Goal: Check status: Check status

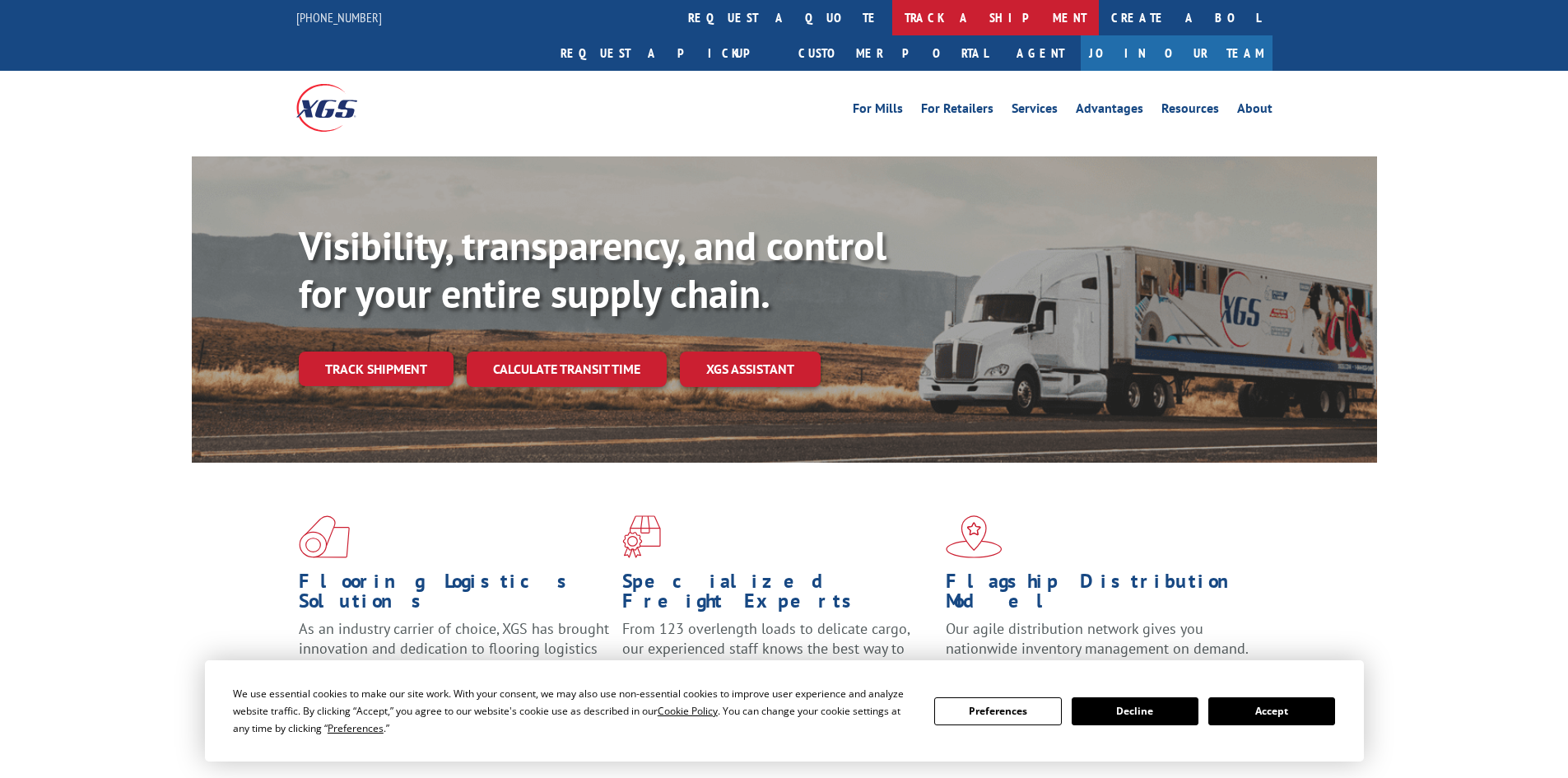
click at [892, 25] on link "track a shipment" at bounding box center [995, 18] width 207 height 36
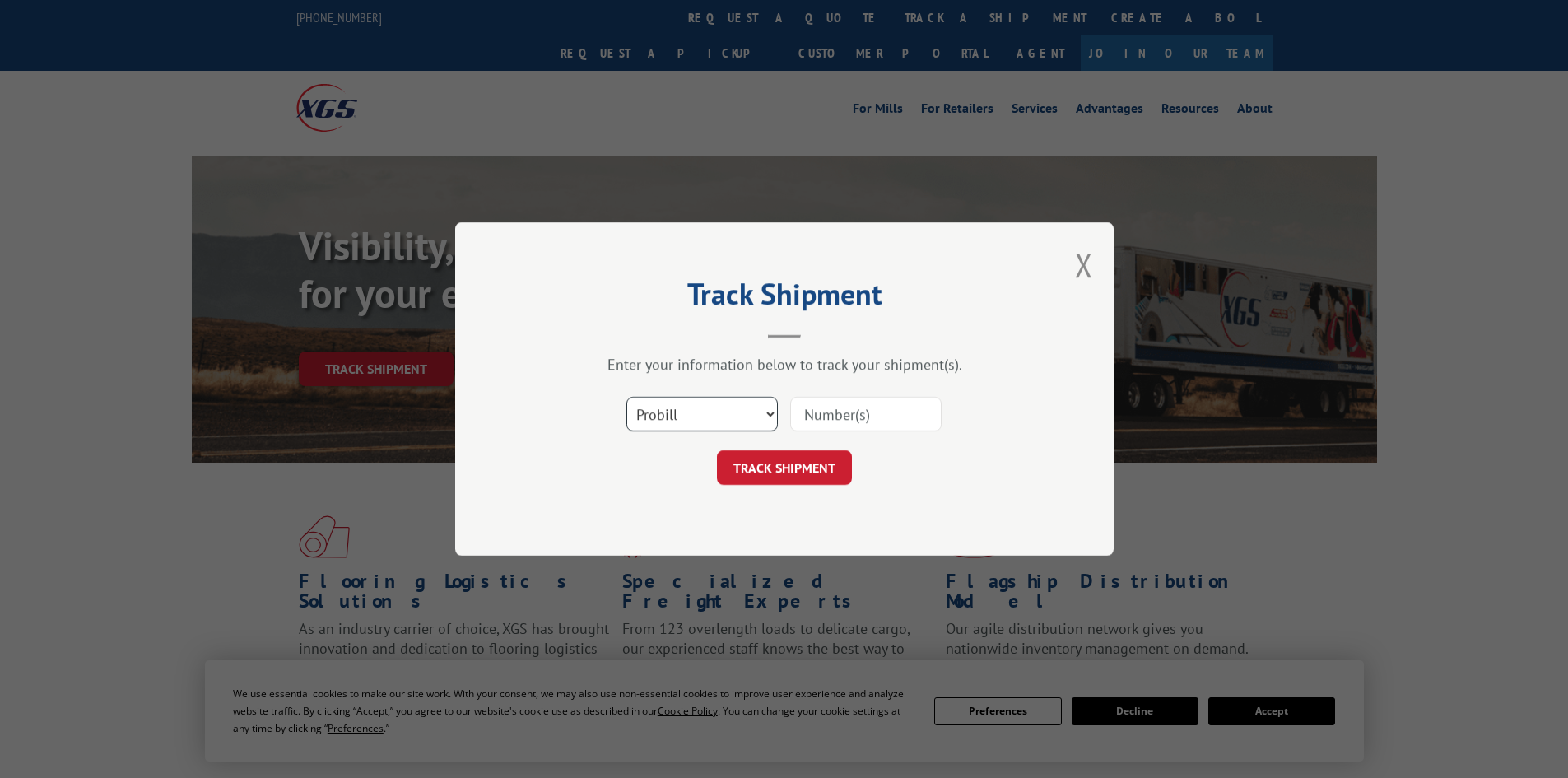
drag, startPoint x: 685, startPoint y: 412, endPoint x: 702, endPoint y: 415, distance: 17.3
click at [685, 412] on select "Select category... Probill BOL PO" at bounding box center [702, 414] width 152 height 35
select select "bol"
click at [627, 397] on select "Select category... Probill BOL PO" at bounding box center [702, 414] width 152 height 35
click at [859, 418] on input at bounding box center [866, 414] width 152 height 35
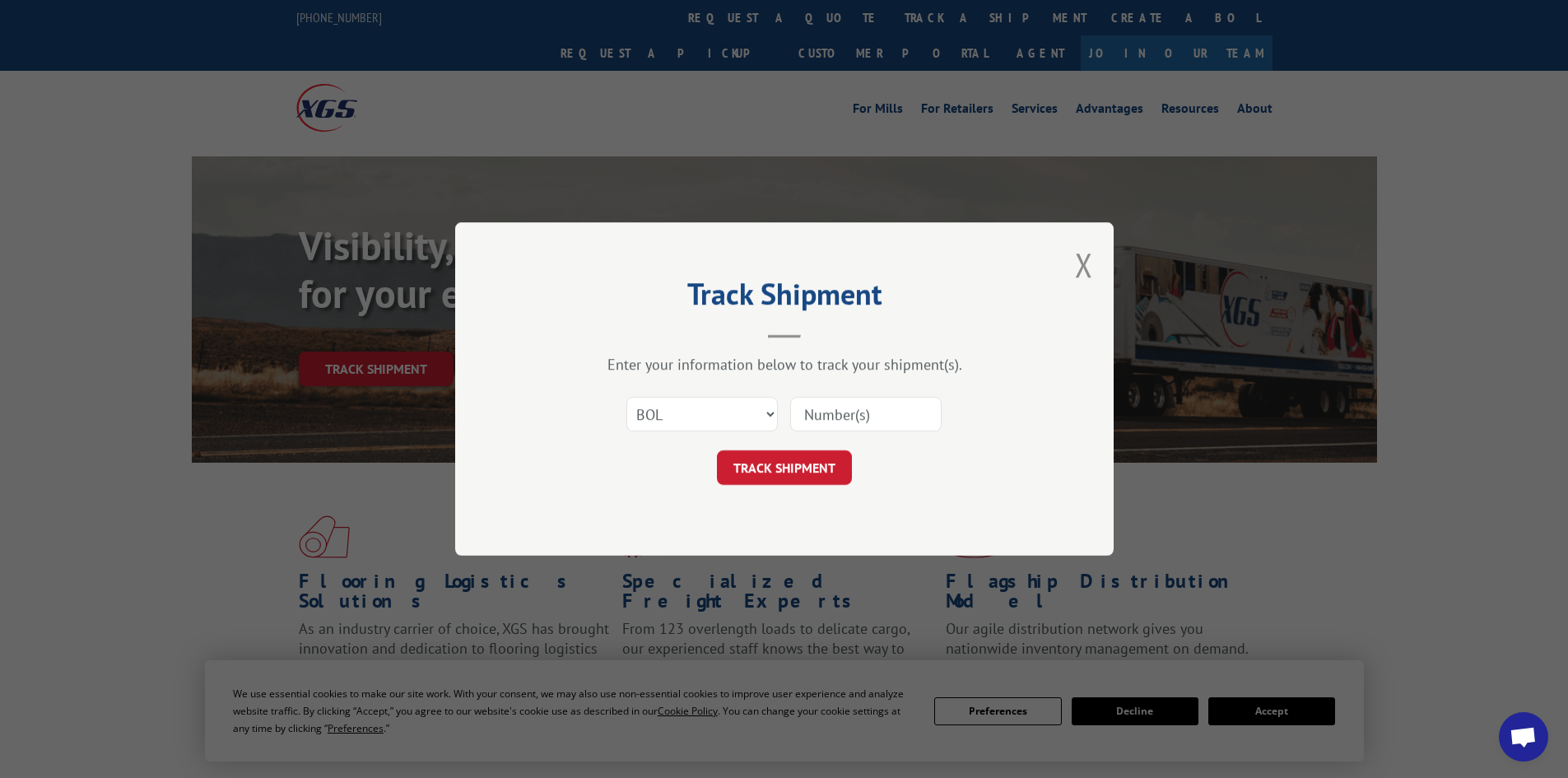
paste input "5218205"
type input "5218205"
click at [778, 463] on button "TRACK SHIPMENT" at bounding box center [785, 467] width 135 height 35
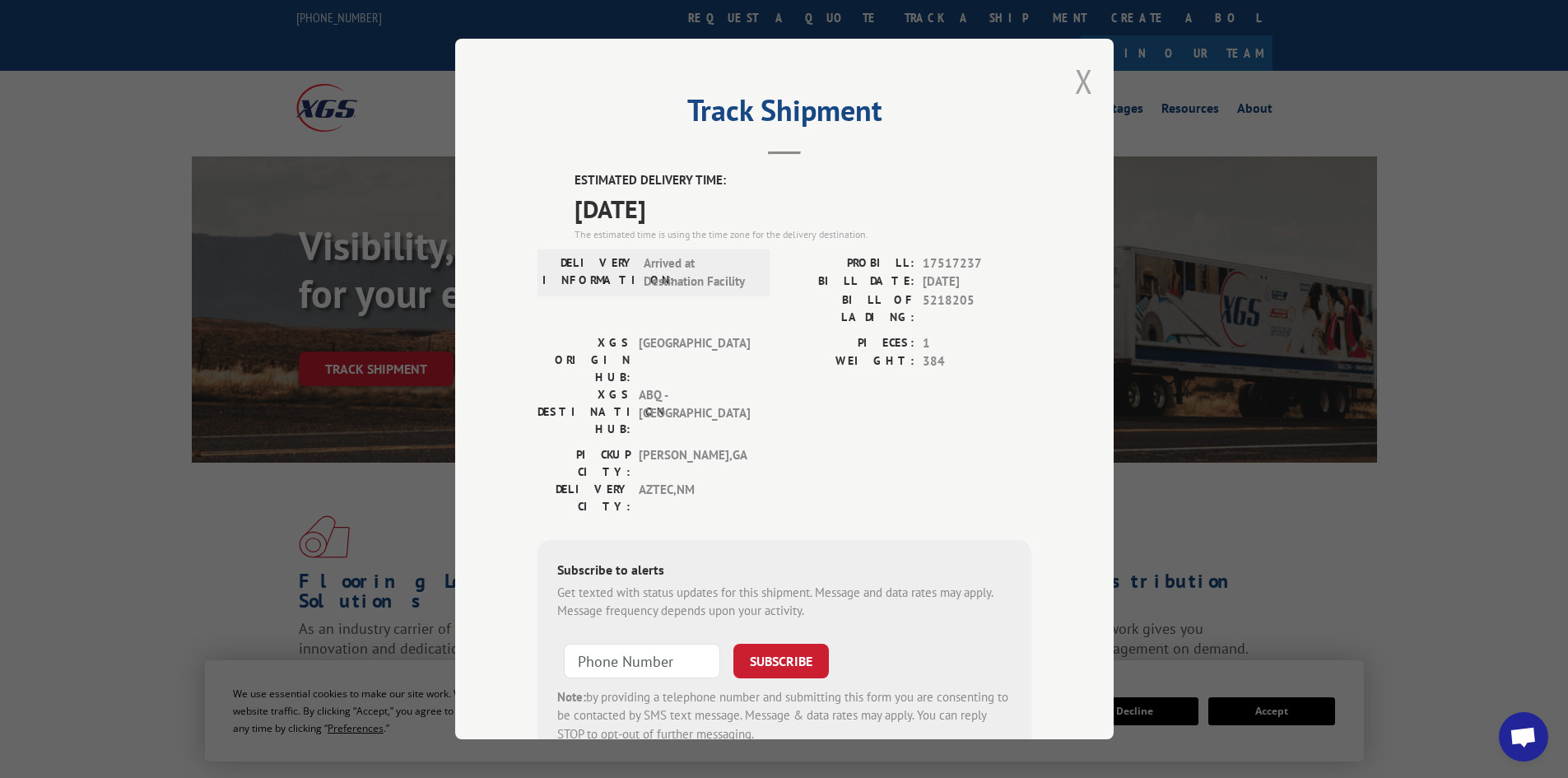
click at [1075, 82] on button "Close modal" at bounding box center [1084, 81] width 18 height 44
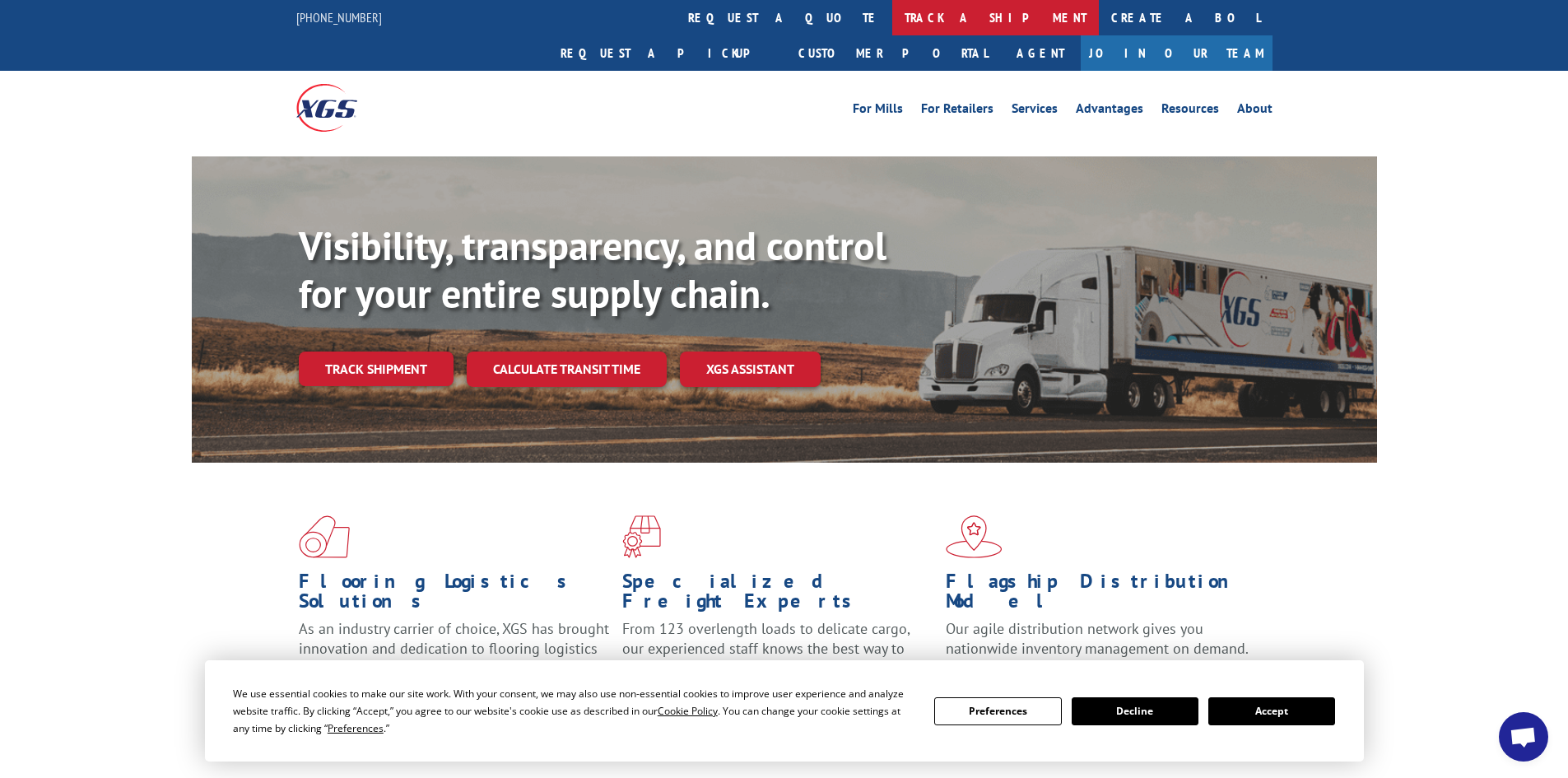
click at [892, 20] on link "track a shipment" at bounding box center [995, 18] width 207 height 36
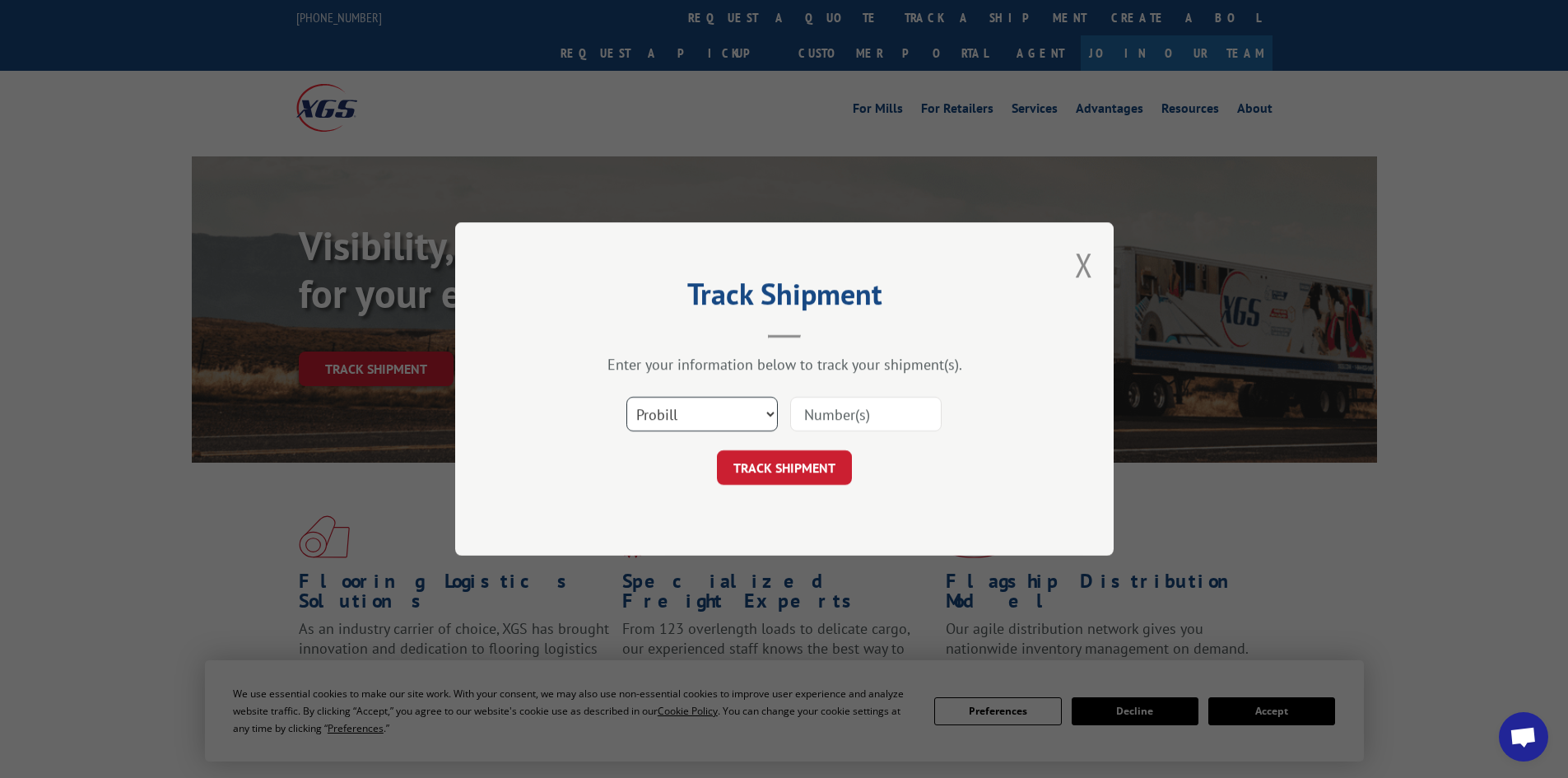
click at [733, 420] on select "Select category... Probill BOL PO" at bounding box center [702, 414] width 152 height 35
select select "bol"
click at [627, 397] on select "Select category... Probill BOL PO" at bounding box center [702, 414] width 152 height 35
click at [867, 416] on input at bounding box center [866, 414] width 152 height 35
paste input "450995"
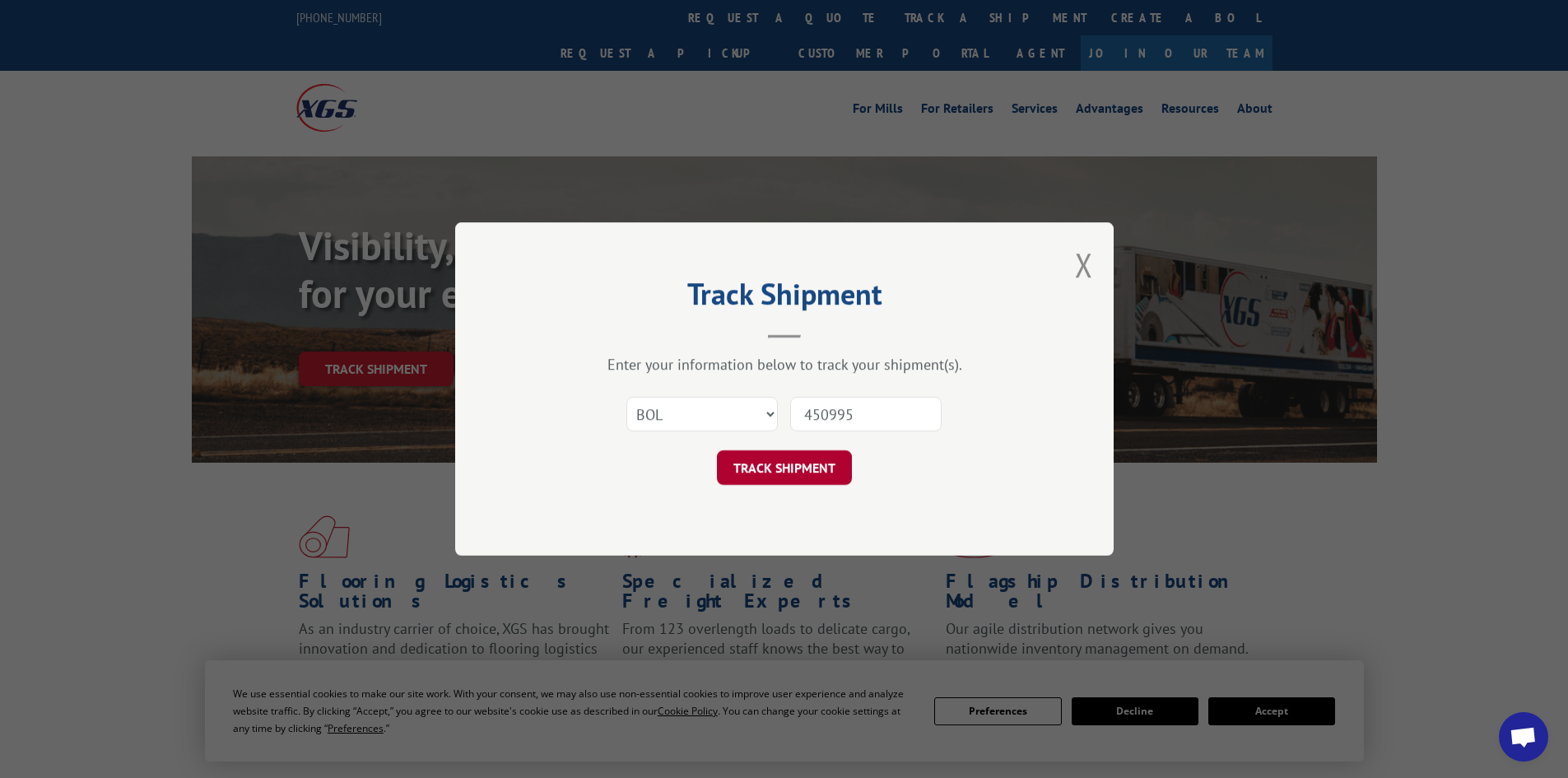
type input "450995"
click at [817, 462] on button "TRACK SHIPMENT" at bounding box center [785, 467] width 135 height 35
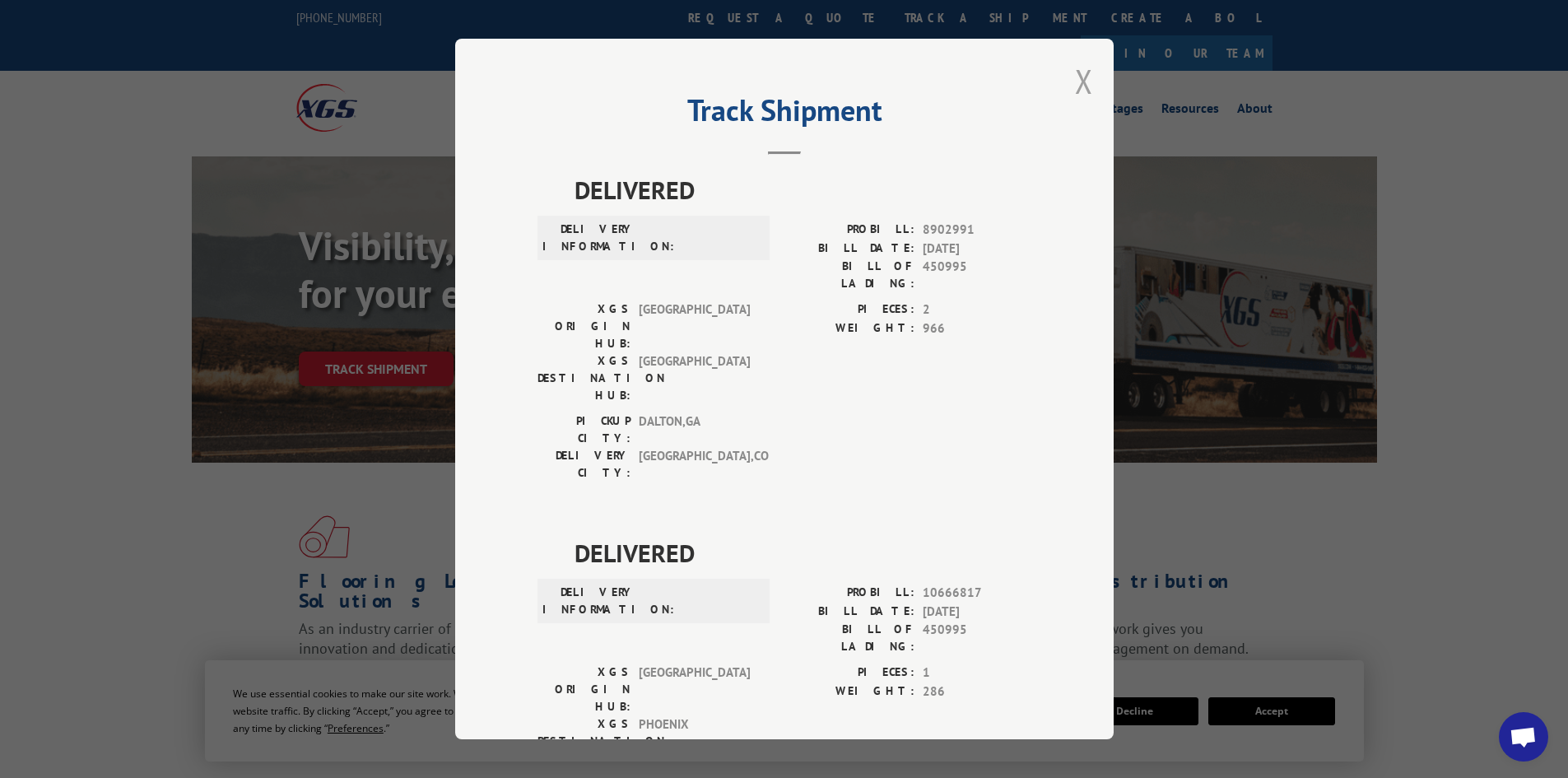
click at [1077, 85] on button "Close modal" at bounding box center [1084, 81] width 18 height 44
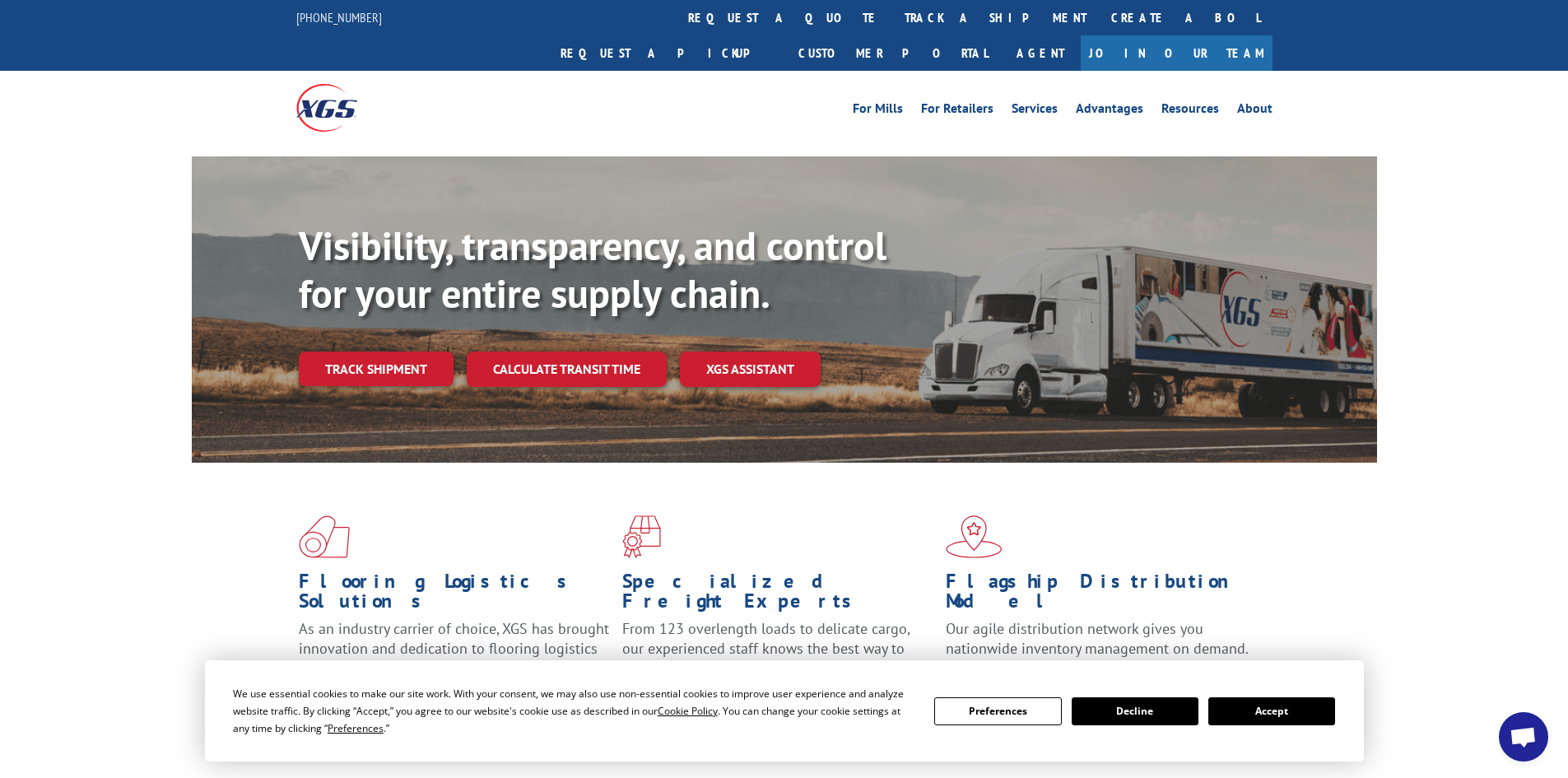
drag, startPoint x: 746, startPoint y: 20, endPoint x: 687, endPoint y: 126, distance: 121.3
click at [892, 19] on link "track a shipment" at bounding box center [995, 18] width 207 height 36
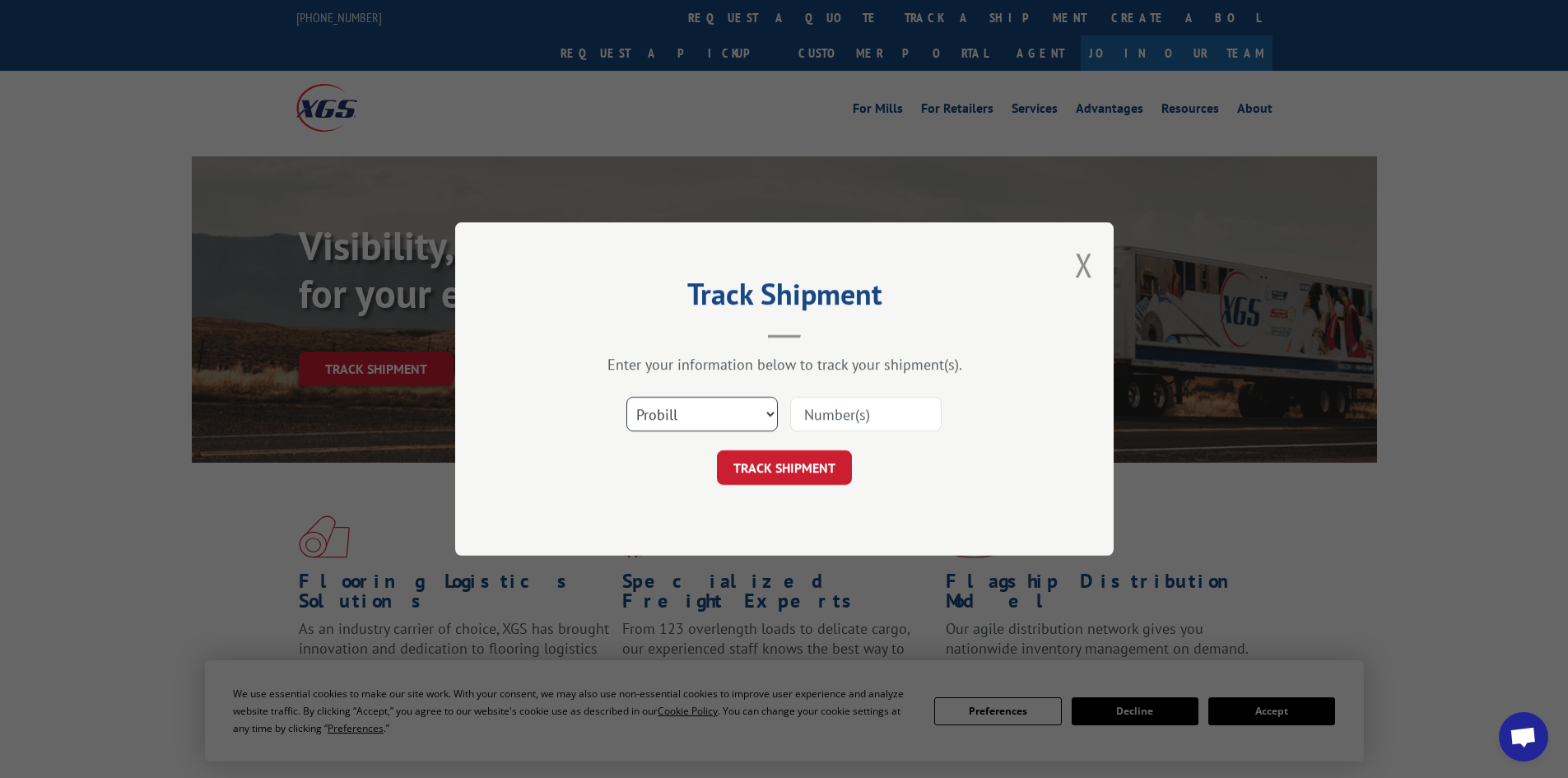
click at [670, 421] on select "Select category... Probill BOL PO" at bounding box center [702, 414] width 152 height 35
select select "bol"
click at [627, 397] on select "Select category... Probill BOL PO" at bounding box center [702, 414] width 152 height 35
click at [859, 412] on input at bounding box center [866, 414] width 152 height 35
paste input "5214114"
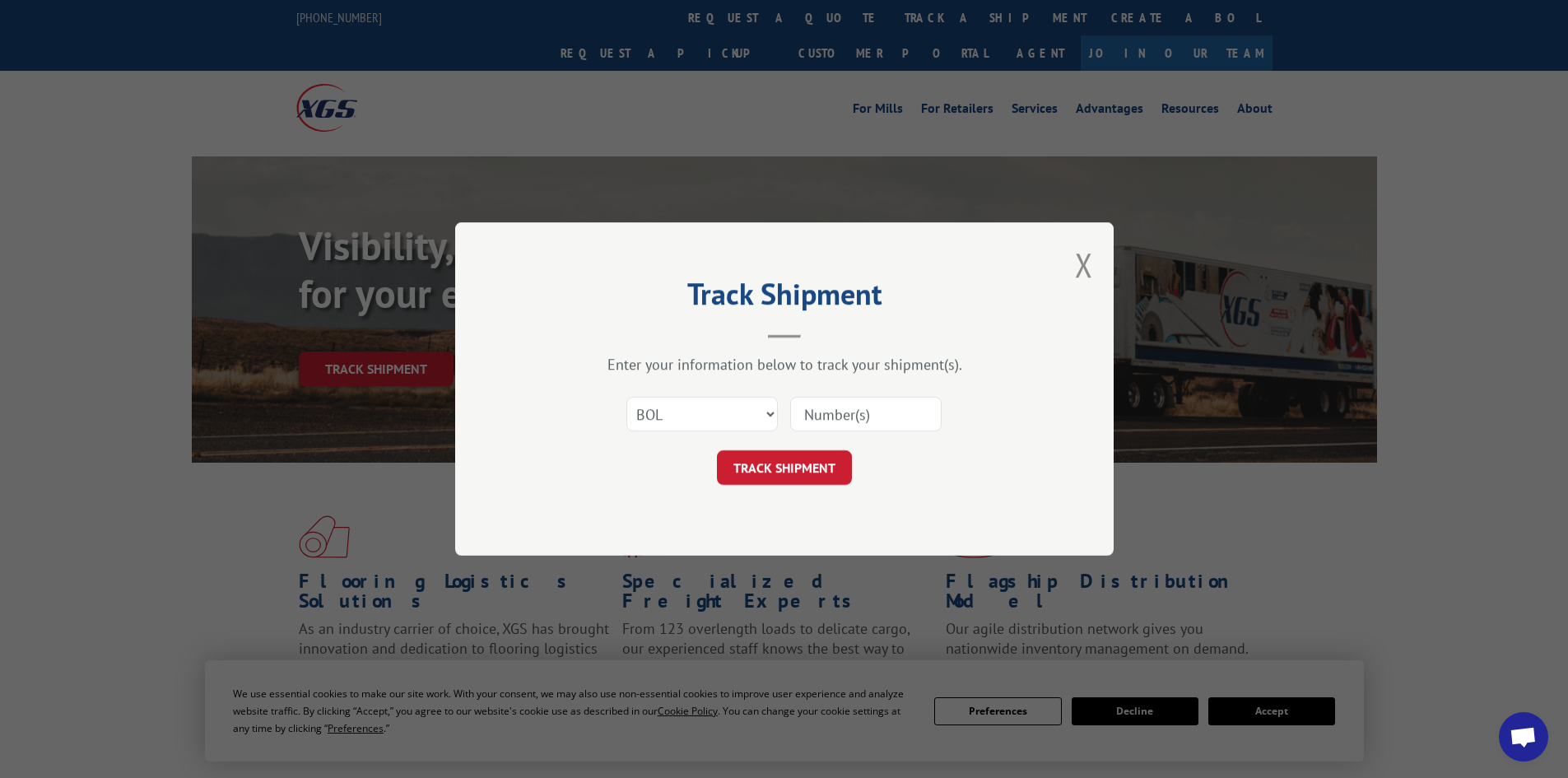
type input "5214114"
click button "TRACK SHIPMENT" at bounding box center [785, 467] width 135 height 35
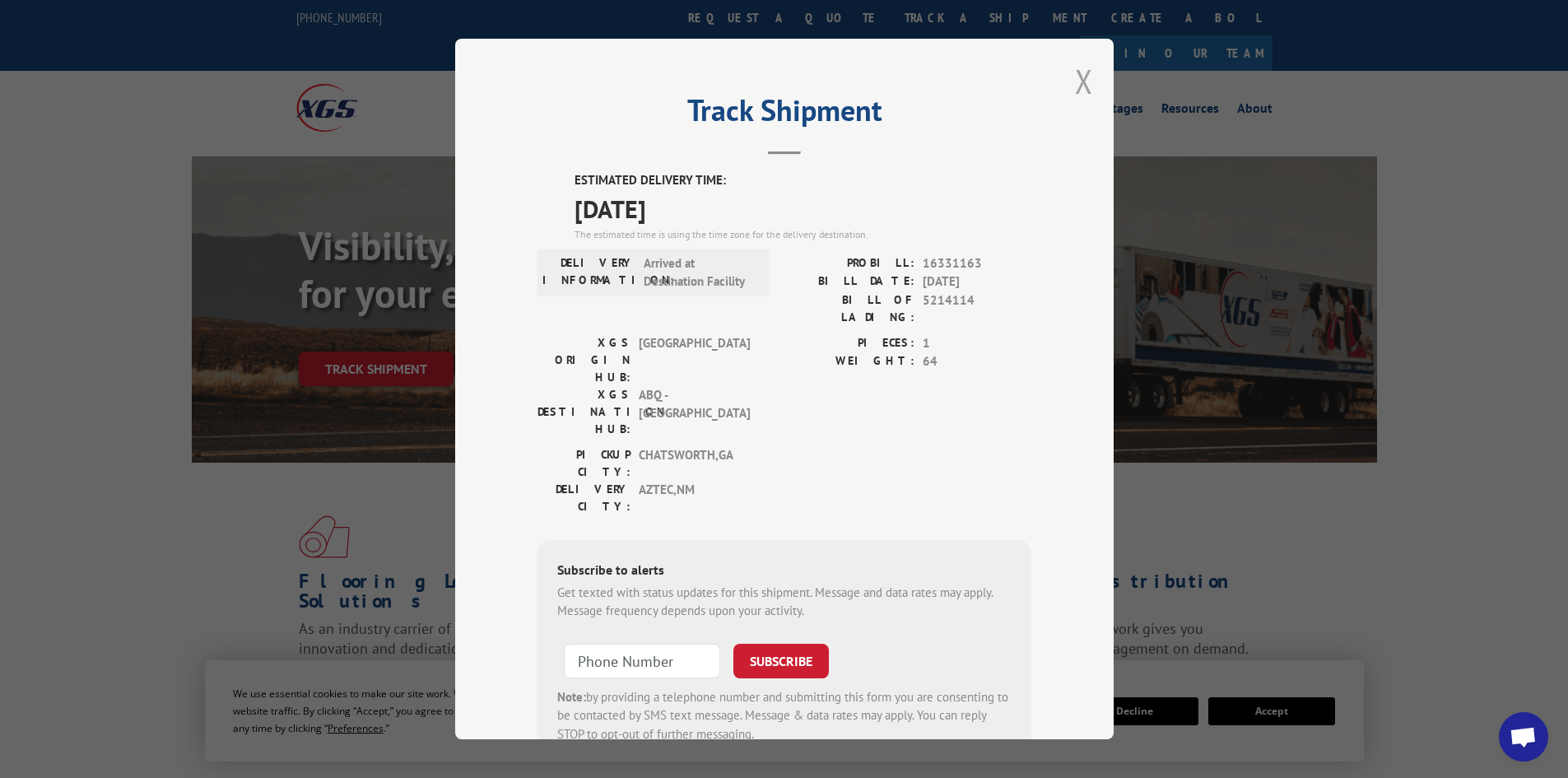
click at [1081, 74] on button "Close modal" at bounding box center [1084, 81] width 18 height 44
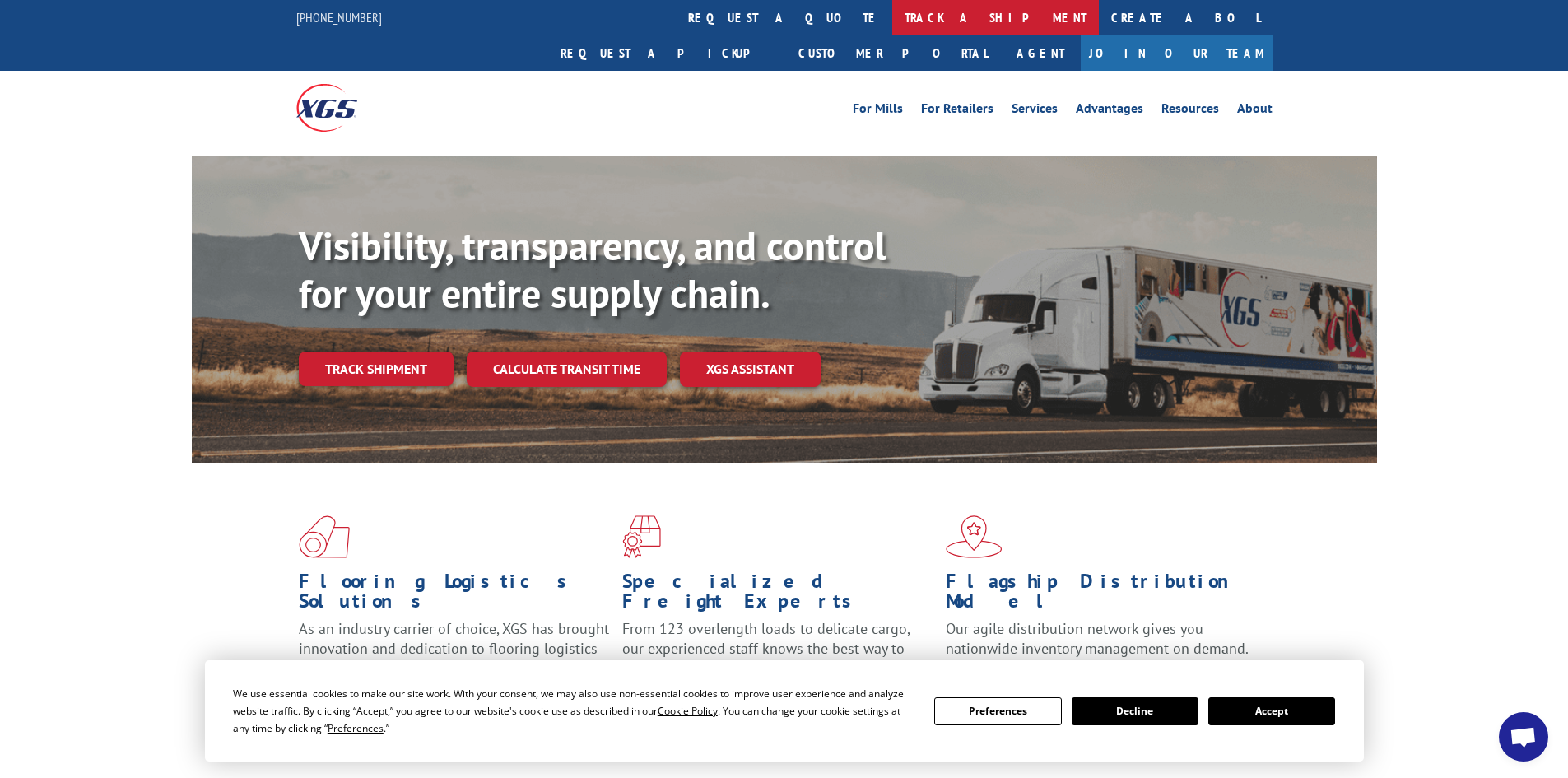
click at [892, 13] on link "track a shipment" at bounding box center [995, 18] width 207 height 36
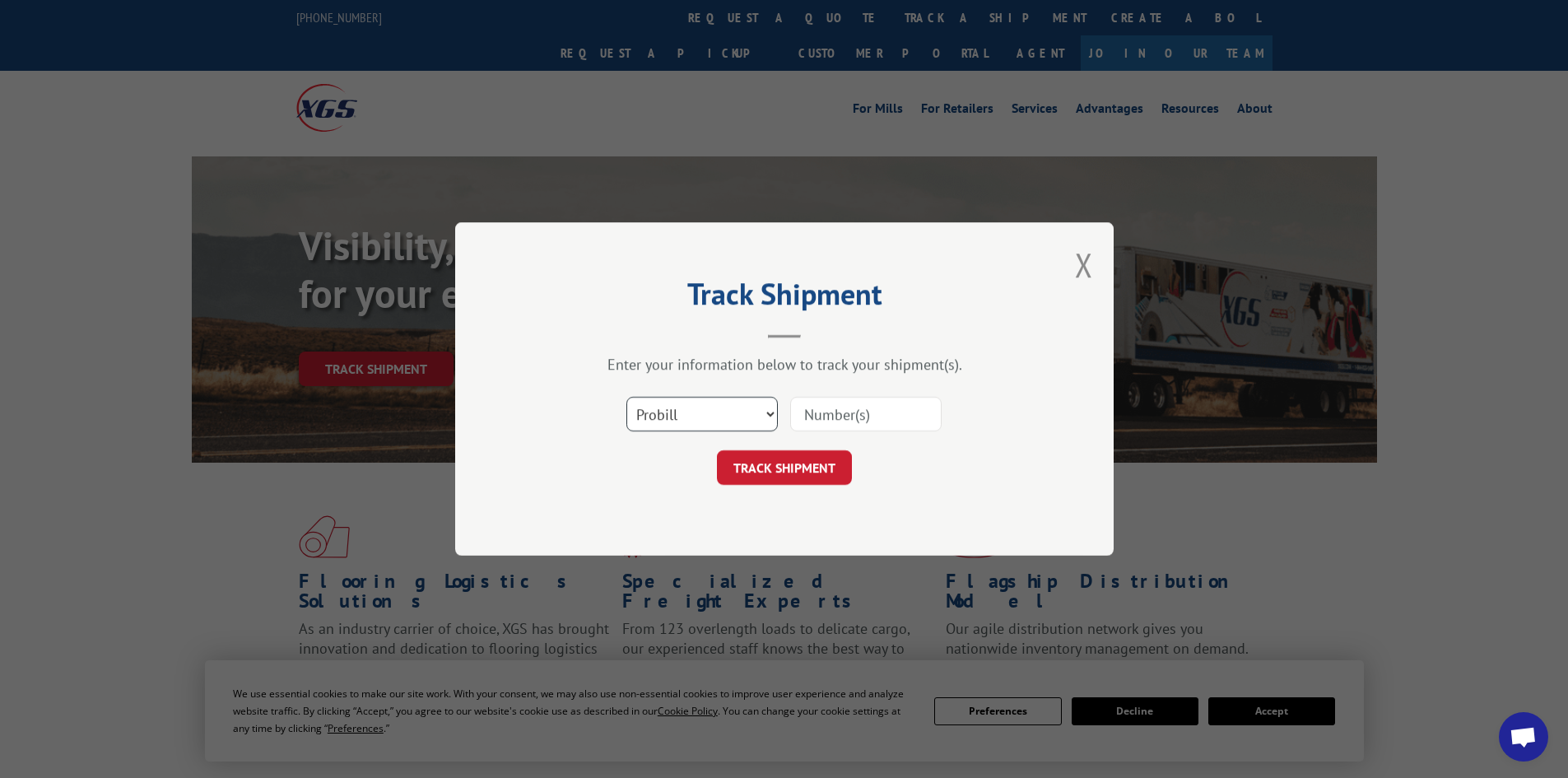
click at [707, 409] on select "Select category... Probill BOL PO" at bounding box center [702, 414] width 152 height 35
select select "bol"
click at [627, 397] on select "Select category... Probill BOL PO" at bounding box center [702, 414] width 152 height 35
click at [846, 411] on input at bounding box center [866, 414] width 152 height 35
paste input "5300985"
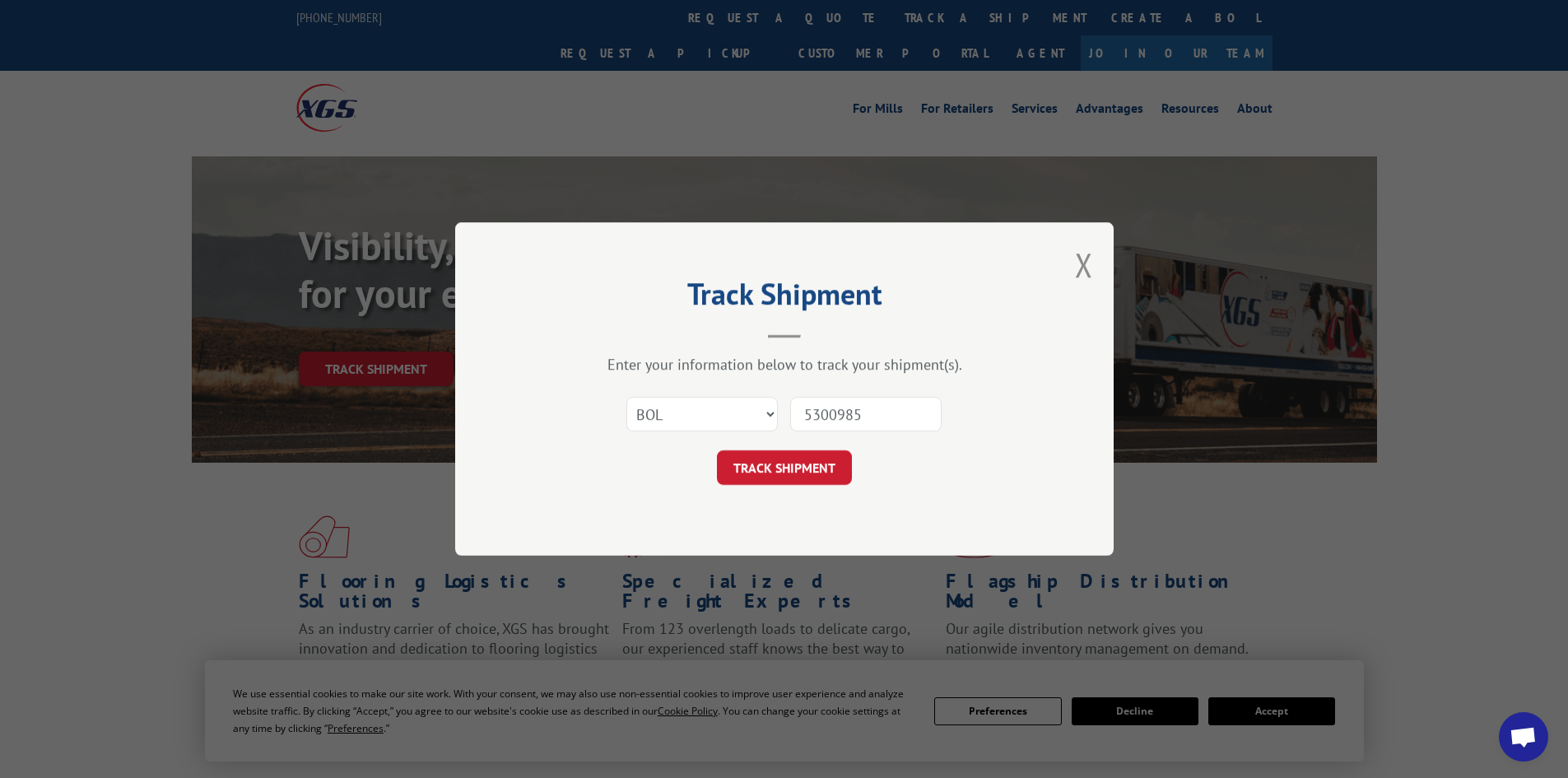
type input "5300985"
click at [717, 450] on button "TRACK SHIPMENT" at bounding box center [785, 467] width 135 height 35
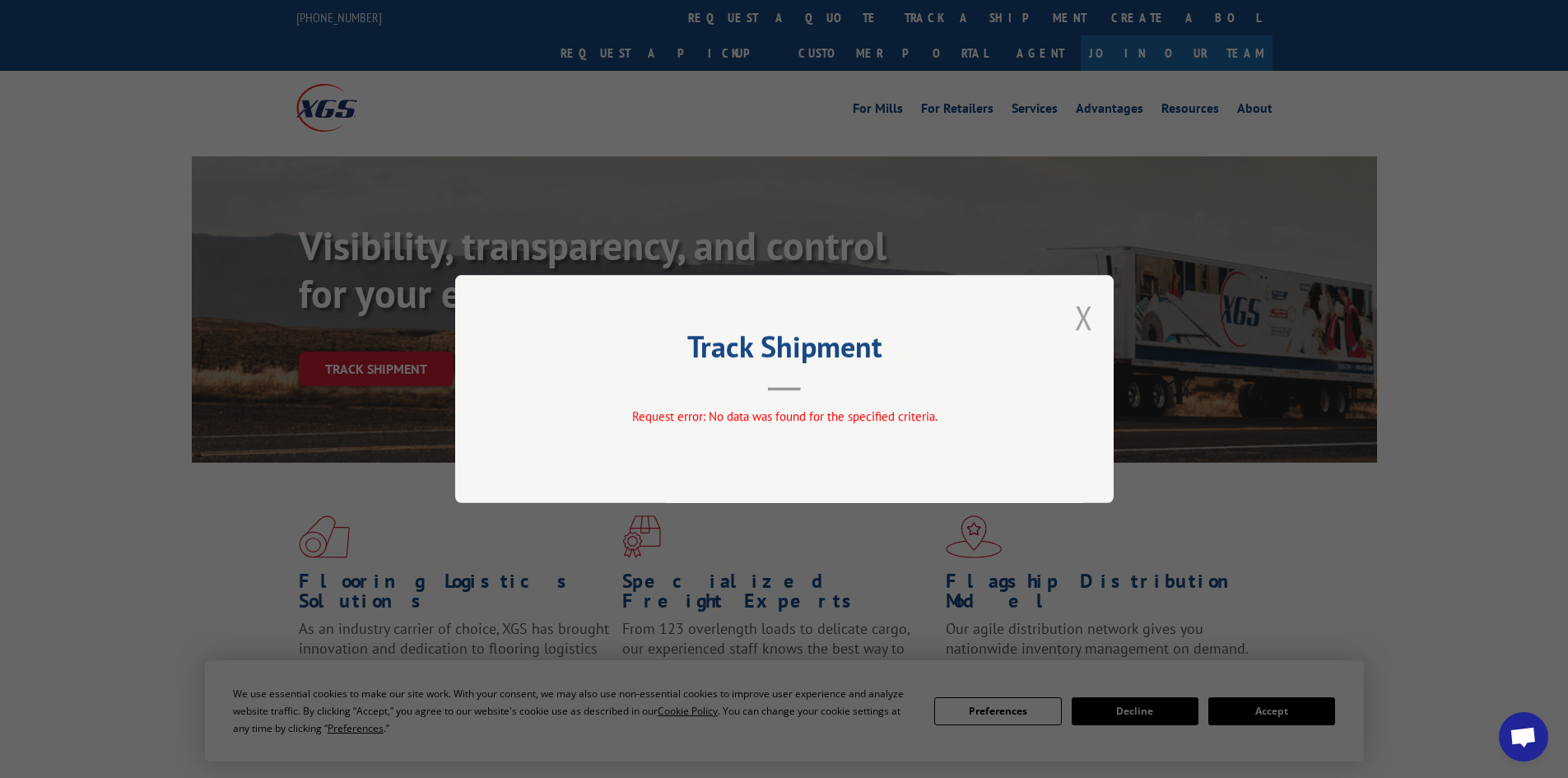
click at [1077, 314] on button "Close modal" at bounding box center [1084, 317] width 18 height 44
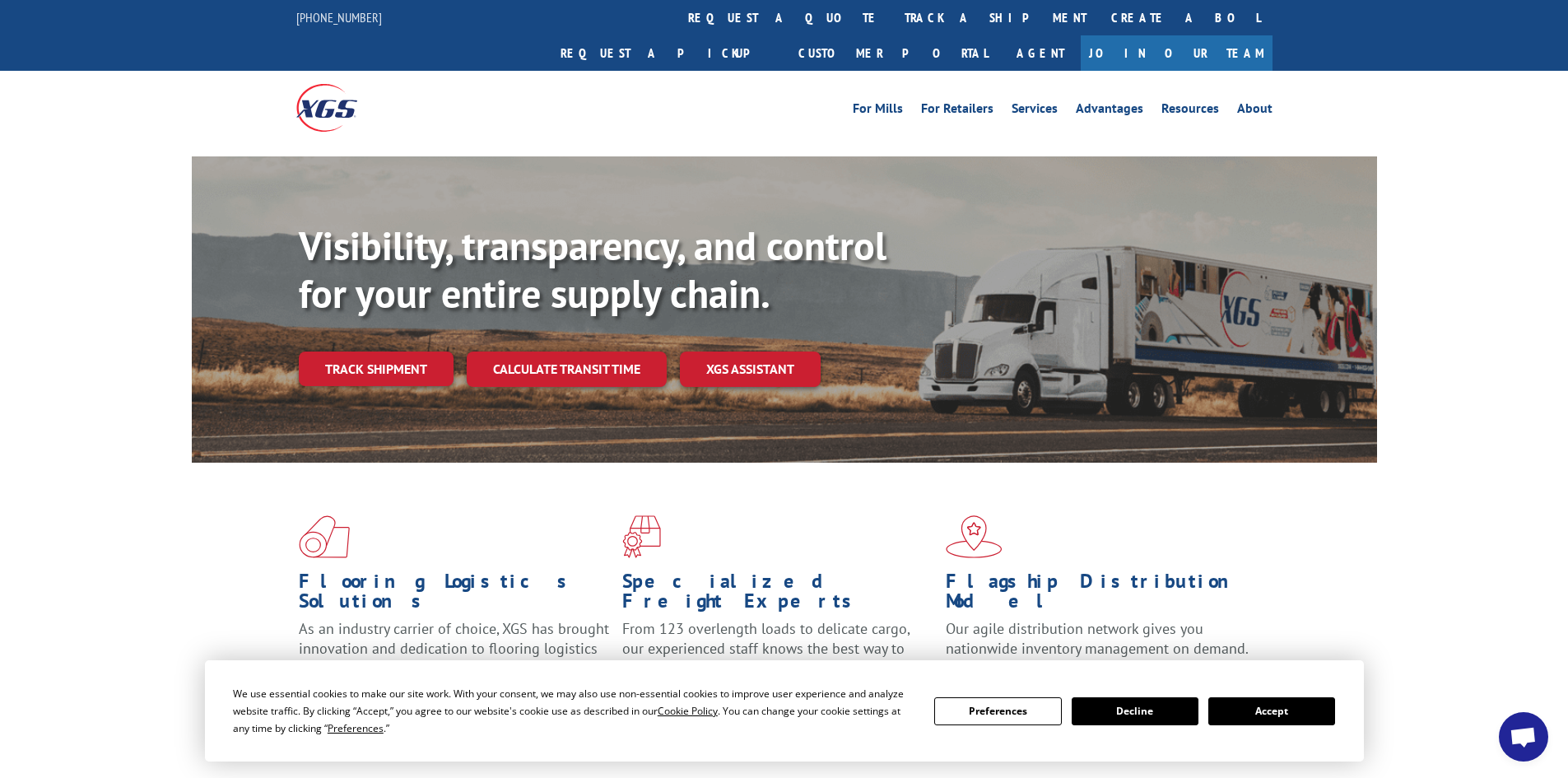
click at [892, 16] on link "track a shipment" at bounding box center [995, 18] width 207 height 36
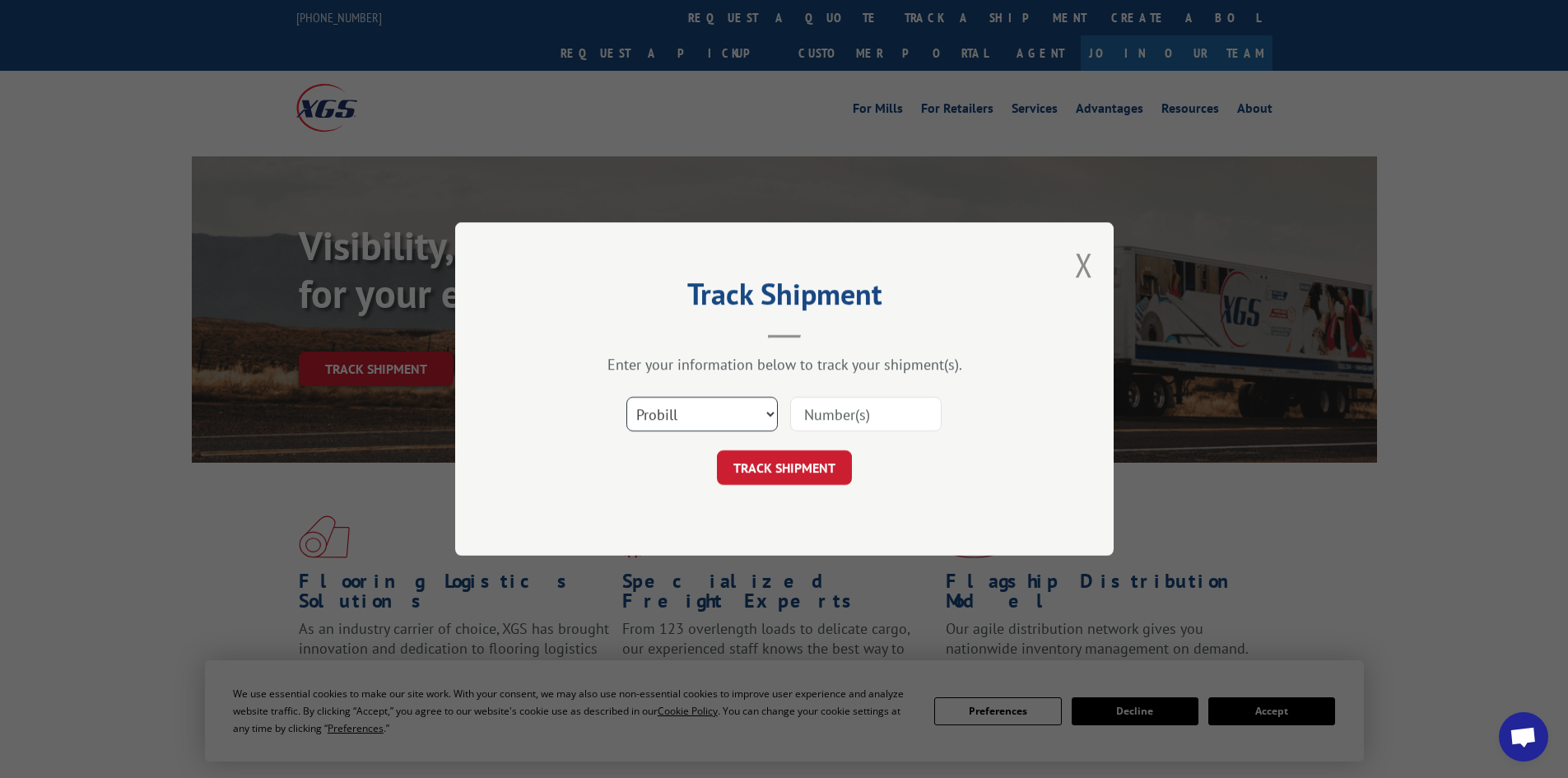
click at [717, 408] on select "Select category... Probill BOL PO" at bounding box center [702, 414] width 152 height 35
select select "bol"
click at [627, 397] on select "Select category... Probill BOL PO" at bounding box center [702, 414] width 152 height 35
click at [826, 418] on input at bounding box center [866, 414] width 152 height 35
paste input "5300985"
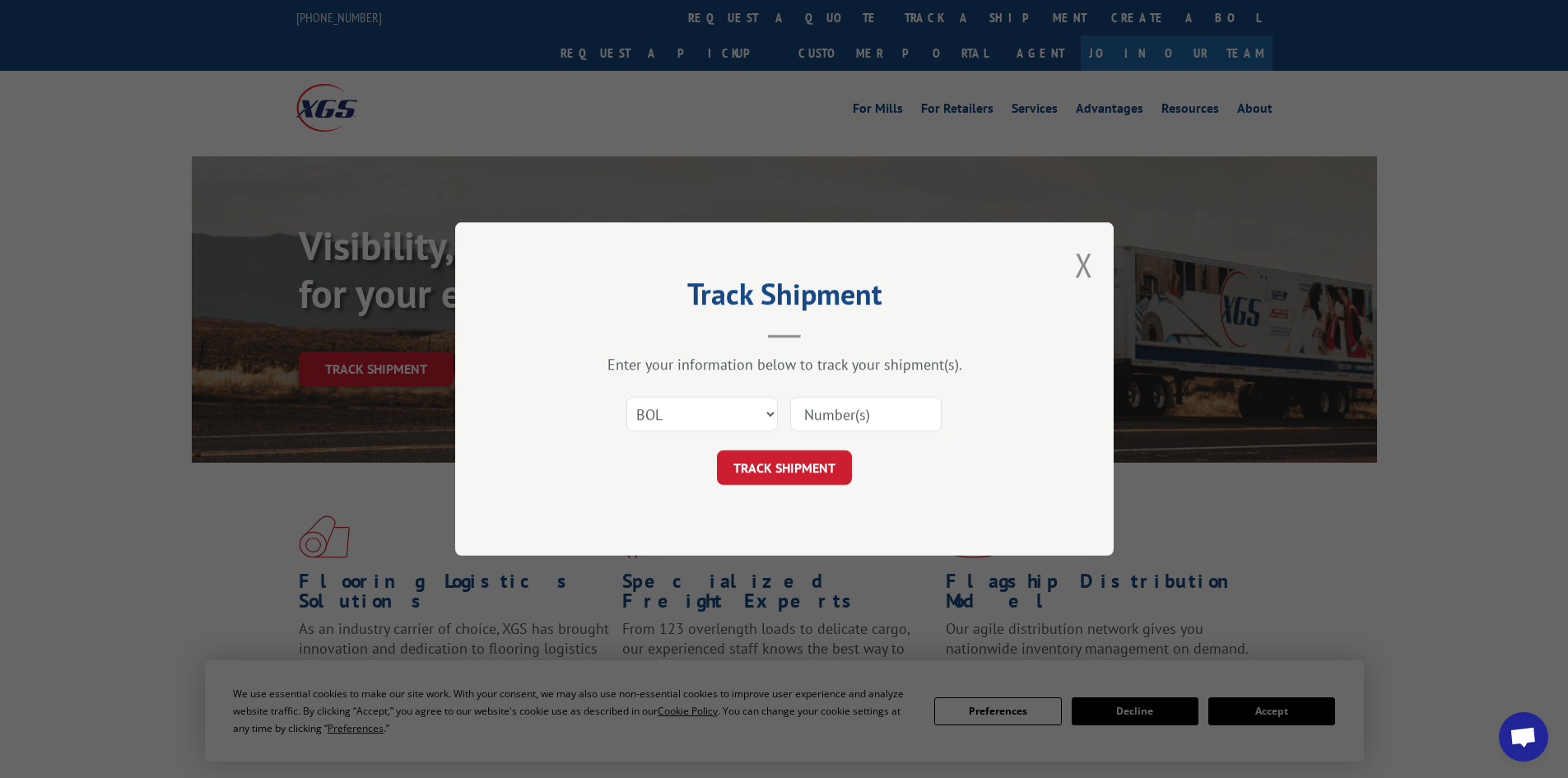
type input "5300985"
click button "TRACK SHIPMENT" at bounding box center [785, 467] width 135 height 35
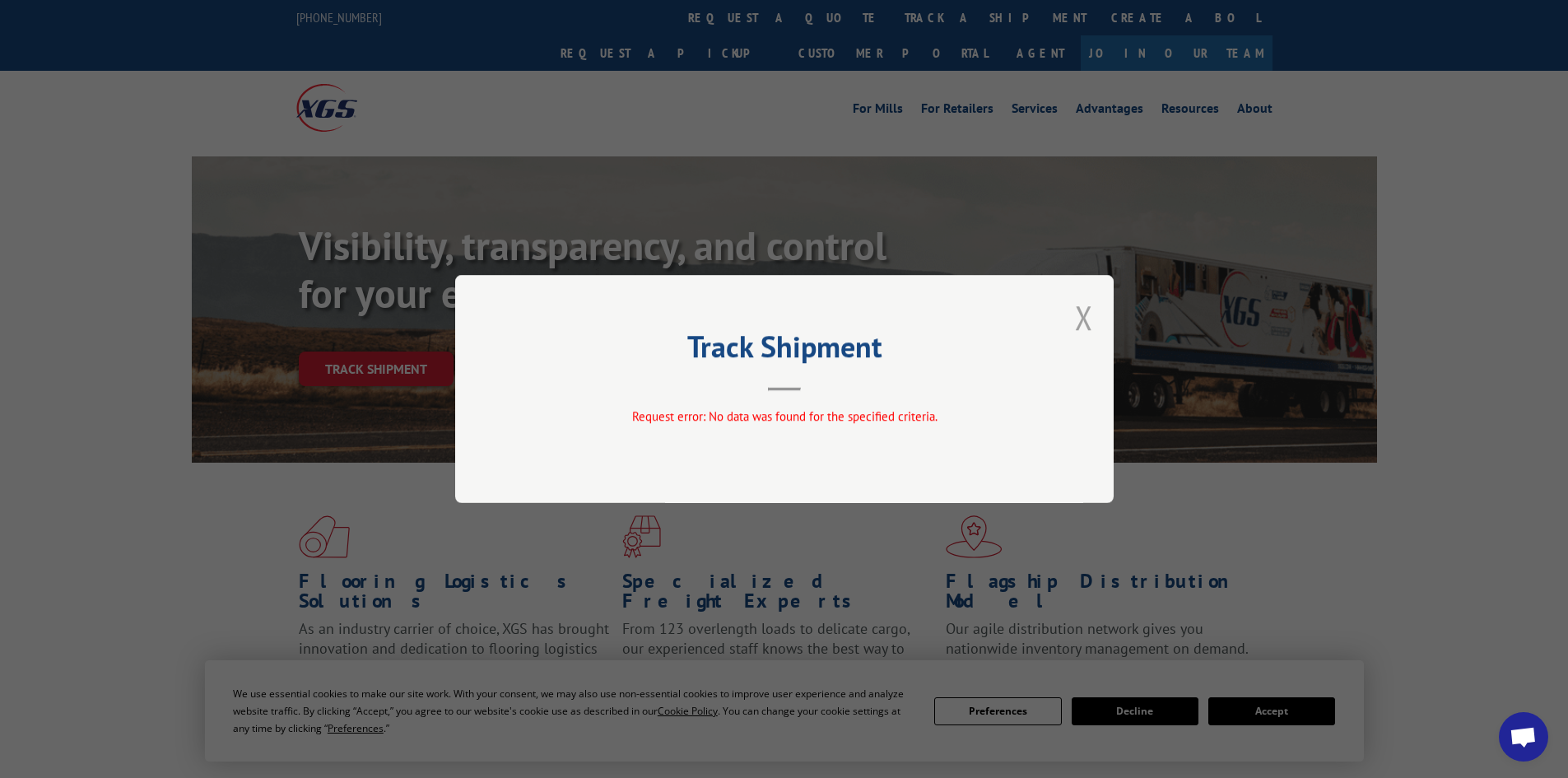
click at [1089, 315] on button "Close modal" at bounding box center [1084, 317] width 18 height 44
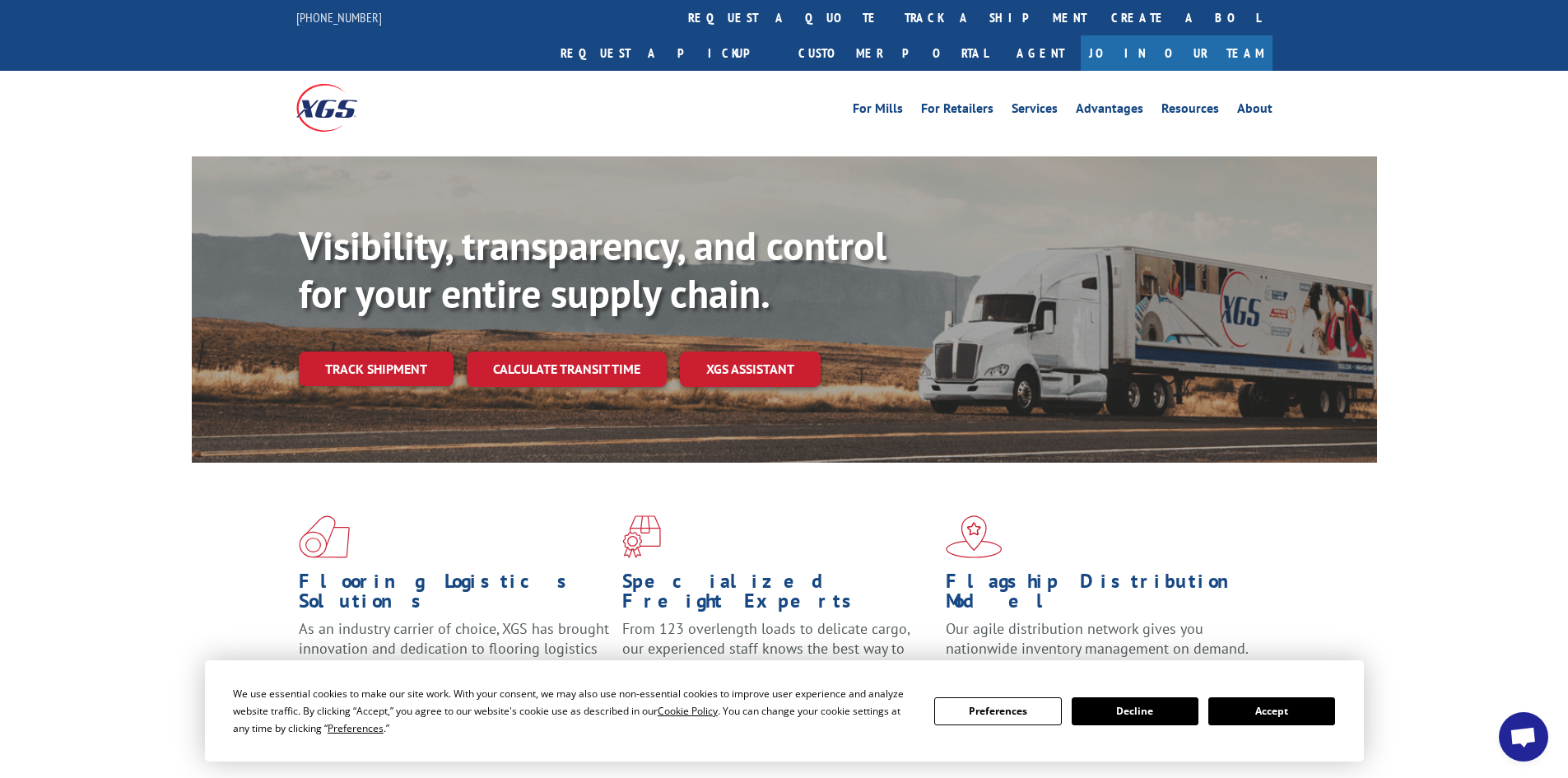
click at [892, 10] on link "track a shipment" at bounding box center [995, 18] width 207 height 36
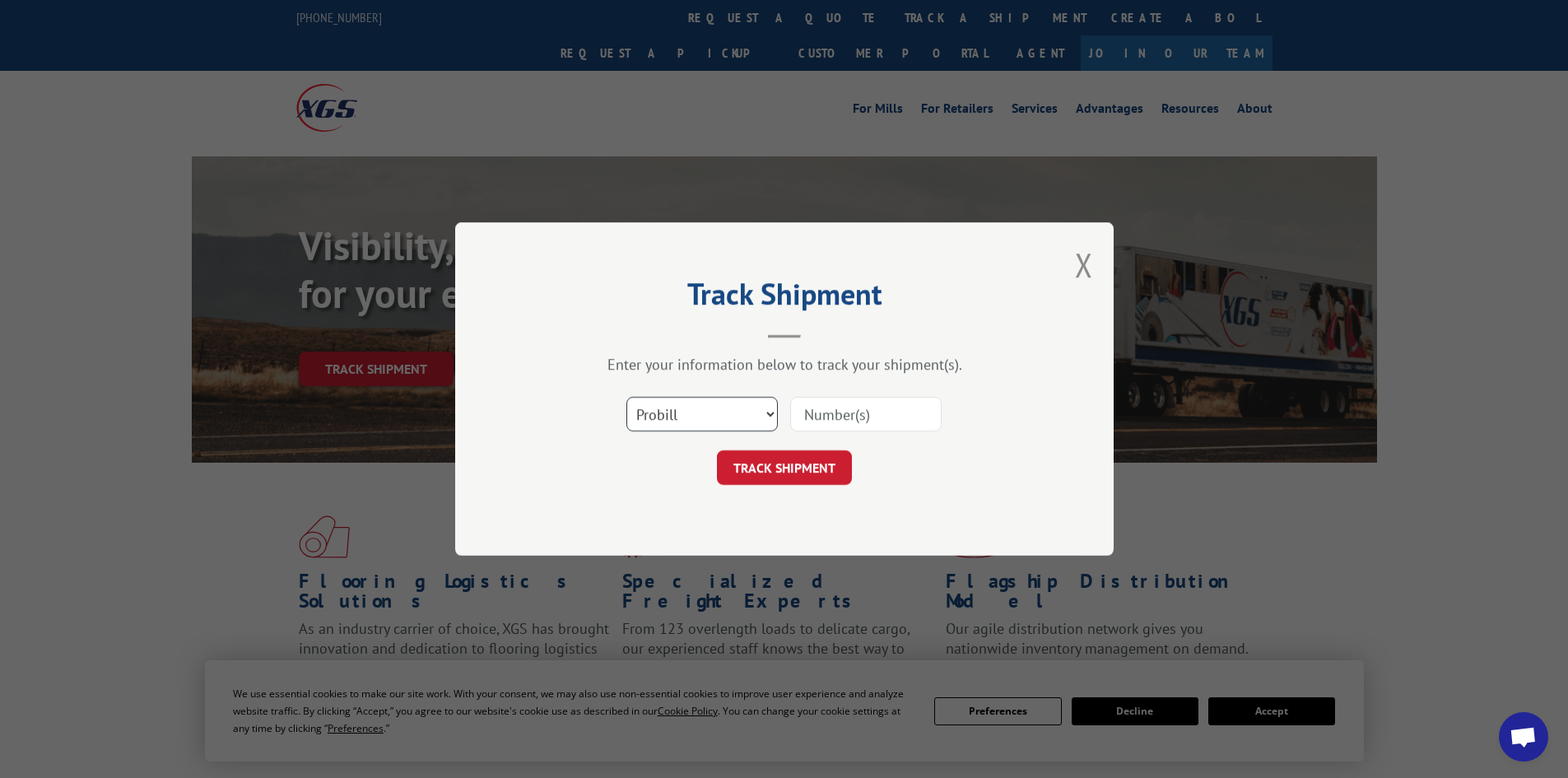
click at [757, 415] on select "Select category... Probill BOL PO" at bounding box center [702, 414] width 152 height 35
click at [627, 397] on select "Select category... Probill BOL PO" at bounding box center [702, 414] width 152 height 35
click at [854, 414] on input at bounding box center [866, 414] width 152 height 35
paste input "17521866"
type input "17521866"
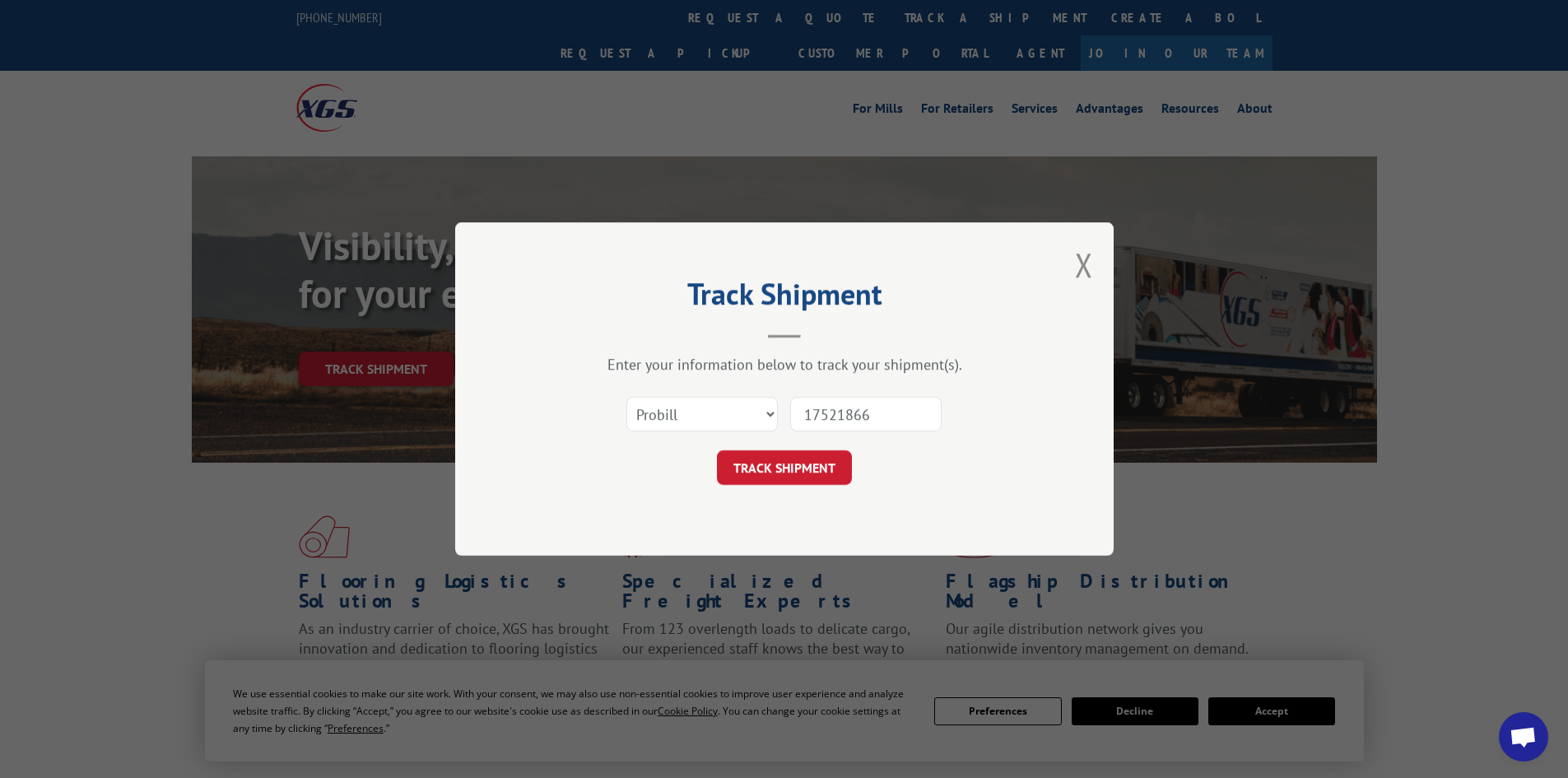
click at [717, 450] on button "TRACK SHIPMENT" at bounding box center [785, 467] width 135 height 35
